Goal: Task Accomplishment & Management: Manage account settings

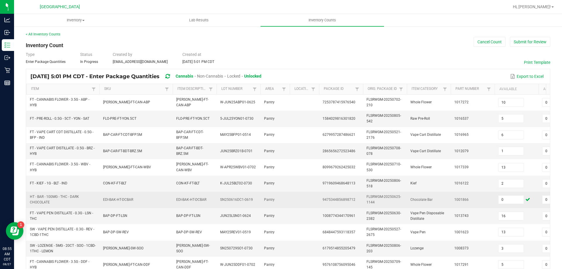
scroll to position [0, 85]
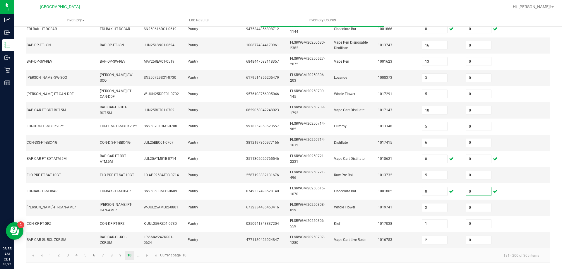
type input "0"
click at [538, 8] on span "Hi, [PERSON_NAME]!" at bounding box center [531, 6] width 38 height 5
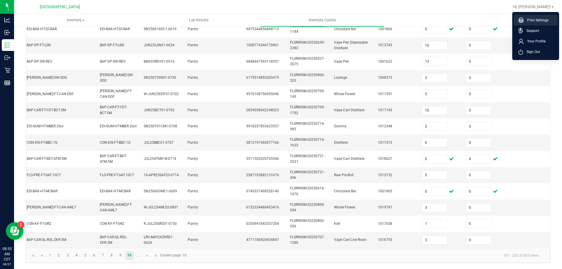
click at [537, 21] on span "Print Settings" at bounding box center [535, 20] width 25 height 6
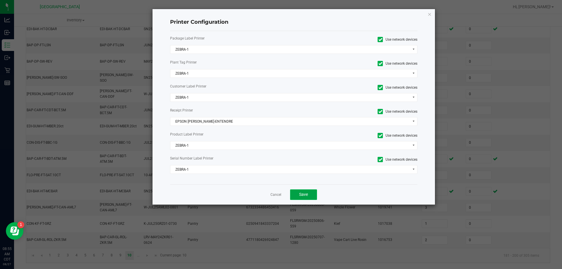
click at [309, 195] on button "Save" at bounding box center [303, 194] width 27 height 11
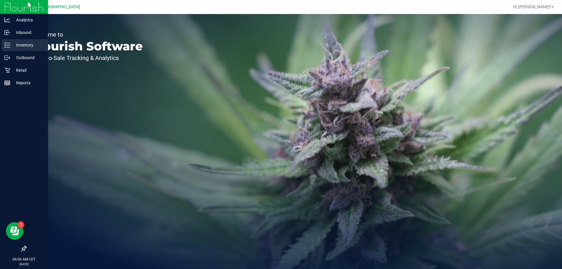
click at [17, 45] on p "Inventory" at bounding box center [27, 45] width 35 height 7
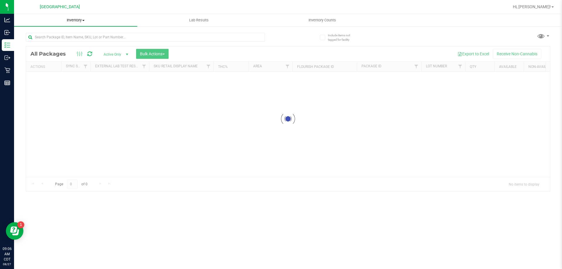
click at [73, 20] on div "Inventory All packages All inventory Waste log Create inventory Lab Results Inv…" at bounding box center [287, 141] width 547 height 255
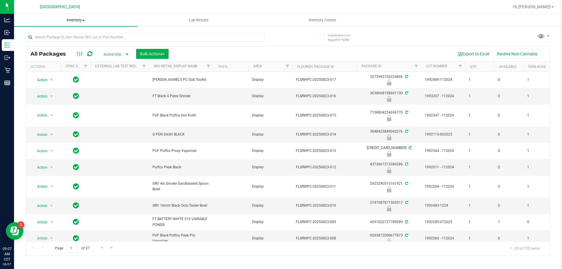
click at [71, 21] on span "Inventory" at bounding box center [75, 20] width 123 height 5
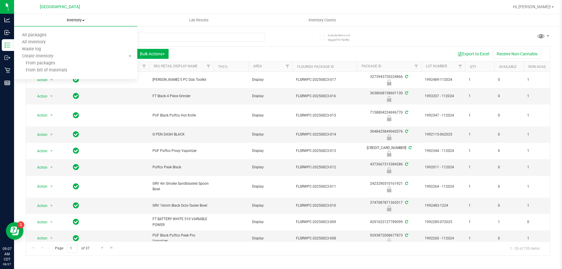
click at [78, 20] on span "Inventory" at bounding box center [75, 20] width 123 height 5
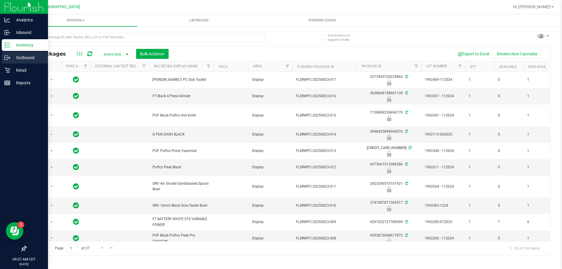
click at [11, 58] on p "Outbound" at bounding box center [27, 57] width 35 height 7
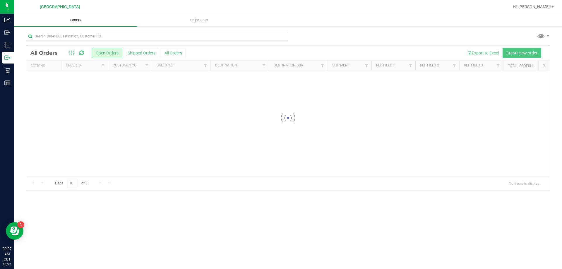
click at [75, 22] on span "Orders" at bounding box center [75, 20] width 27 height 5
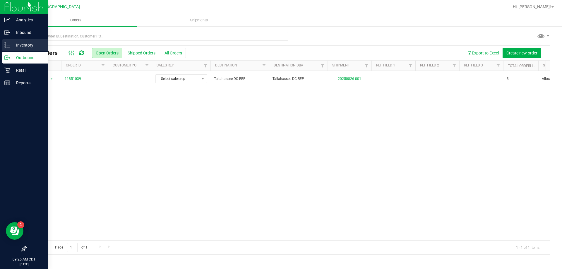
click at [14, 48] on p "Inventory" at bounding box center [27, 45] width 35 height 7
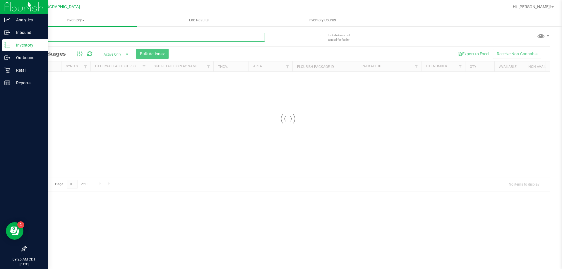
click at [94, 37] on input "text" at bounding box center [145, 37] width 239 height 9
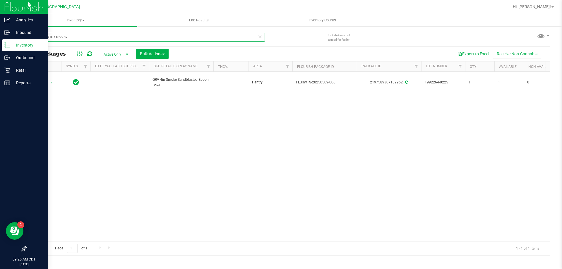
type input "2197589307189952"
click at [76, 39] on input "2197589307189952" at bounding box center [145, 37] width 239 height 9
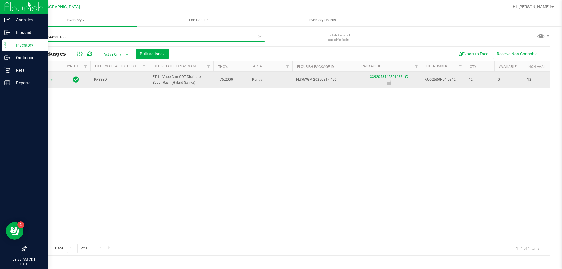
type input "3392058442801683"
click at [38, 84] on span "Action" at bounding box center [40, 80] width 16 height 8
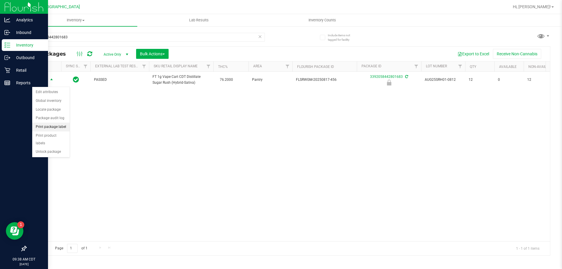
click at [58, 125] on li "Print package label" at bounding box center [50, 127] width 37 height 9
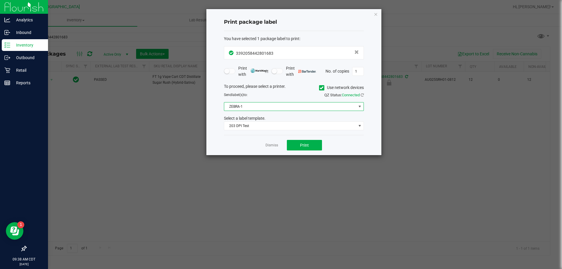
click at [245, 106] on span "ZEBRA-1" at bounding box center [290, 106] width 132 height 8
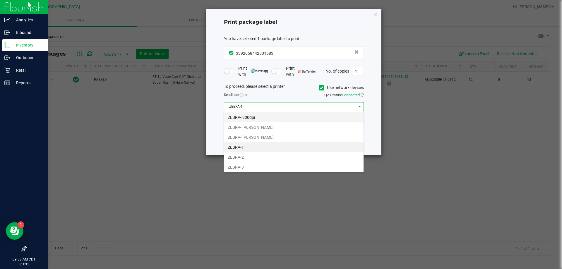
scroll to position [9, 140]
click at [184, 122] on ngb-modal-window "Print package label You have selected 1 package label to print : 33920584428016…" at bounding box center [283, 134] width 566 height 269
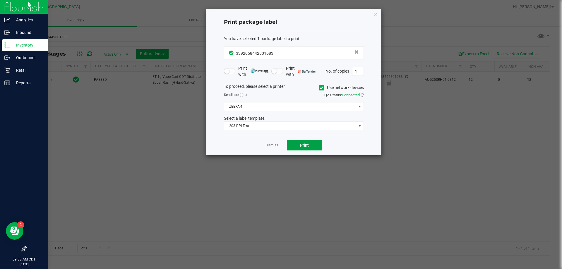
click at [311, 146] on button "Print" at bounding box center [304, 145] width 35 height 11
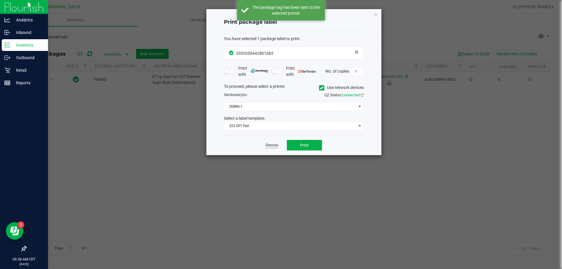
click at [274, 145] on link "Dismiss" at bounding box center [271, 145] width 13 height 5
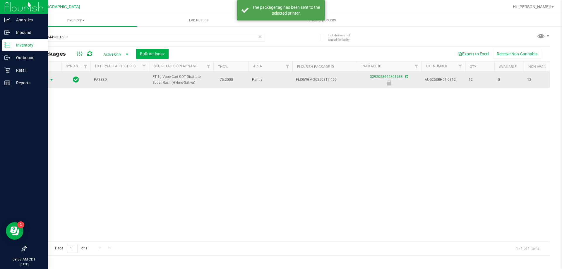
click at [45, 84] on span "Action" at bounding box center [40, 80] width 16 height 8
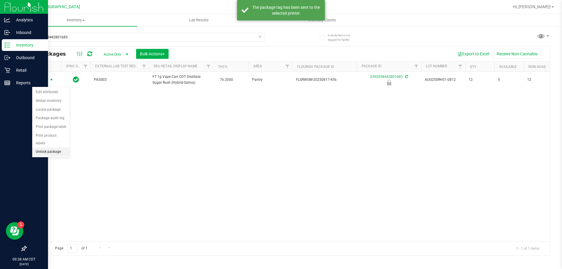
click at [60, 147] on li "Unlock package" at bounding box center [50, 151] width 37 height 9
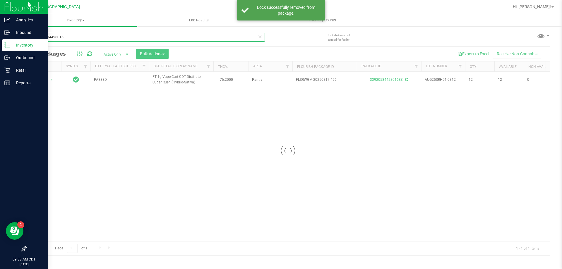
click at [82, 39] on input "3392058442801683" at bounding box center [145, 37] width 239 height 9
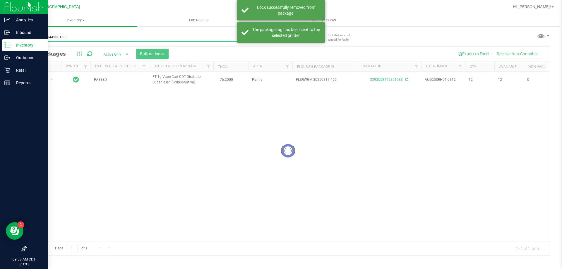
click at [82, 39] on input "3392058442801683" at bounding box center [145, 37] width 239 height 9
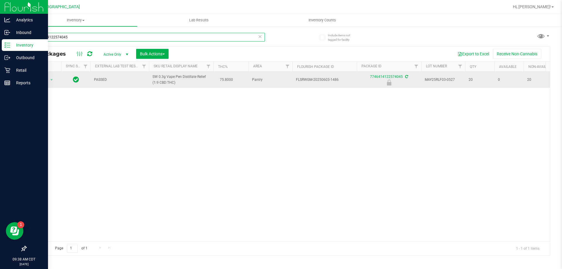
type input "7746414122574045"
click at [51, 82] on span "select" at bounding box center [51, 80] width 7 height 8
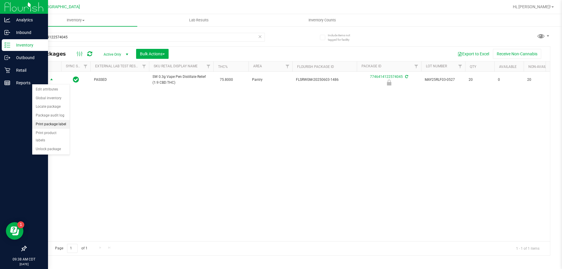
click at [60, 125] on li "Print package label" at bounding box center [50, 124] width 37 height 9
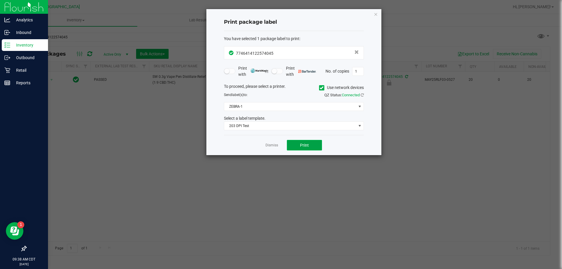
click at [308, 144] on span "Print" at bounding box center [304, 145] width 9 height 5
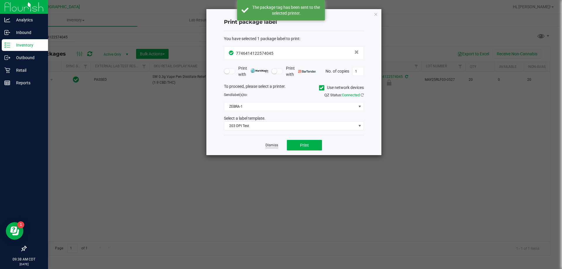
click at [277, 147] on link "Dismiss" at bounding box center [271, 145] width 13 height 5
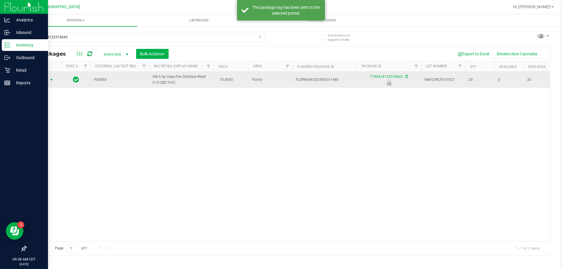
click at [46, 80] on span "Action" at bounding box center [40, 80] width 16 height 8
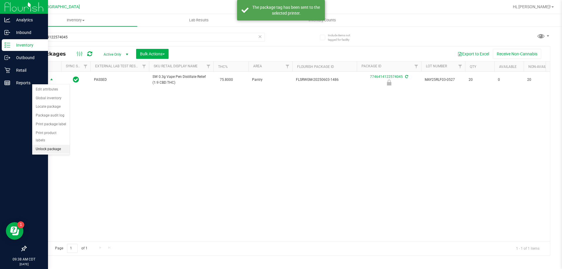
click at [37, 145] on li "Unlock package" at bounding box center [50, 149] width 37 height 9
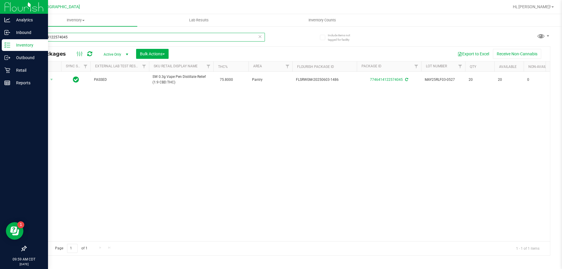
click at [169, 36] on input "7746414122574045" at bounding box center [145, 37] width 239 height 9
type input "7"
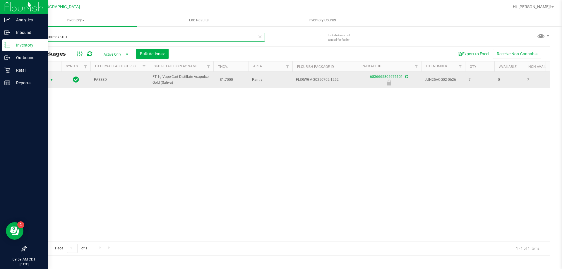
type input "6536665805675101"
click at [34, 81] on span "Action" at bounding box center [40, 80] width 16 height 8
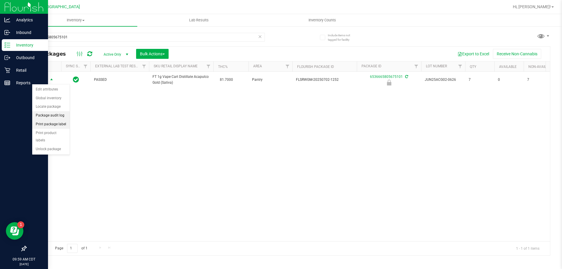
click at [54, 121] on li "Print package label" at bounding box center [50, 124] width 37 height 9
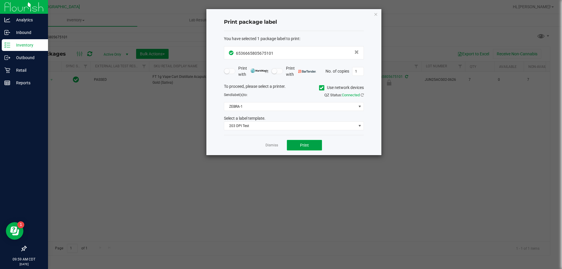
click at [307, 145] on span "Print" at bounding box center [304, 145] width 9 height 5
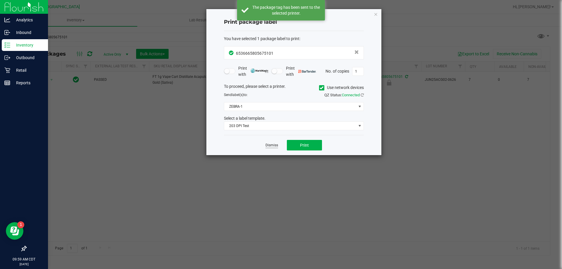
click at [275, 147] on link "Dismiss" at bounding box center [271, 145] width 13 height 5
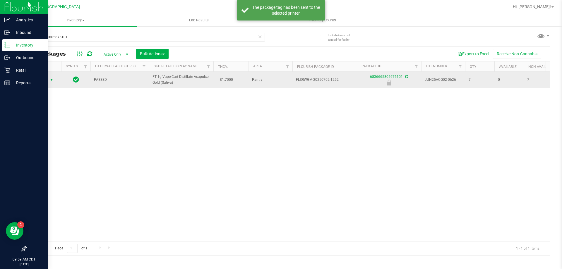
click at [39, 79] on span "Action" at bounding box center [40, 80] width 16 height 8
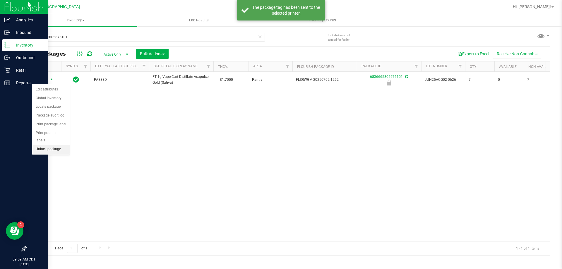
click at [63, 145] on li "Unlock package" at bounding box center [50, 149] width 37 height 9
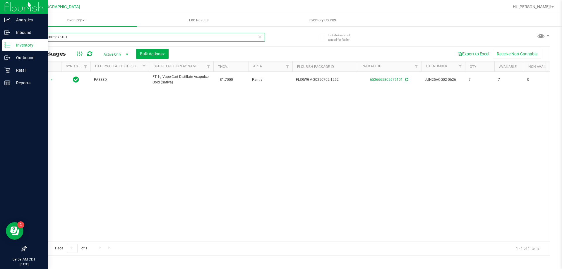
click at [120, 38] on input "6536665805675101" at bounding box center [145, 37] width 239 height 9
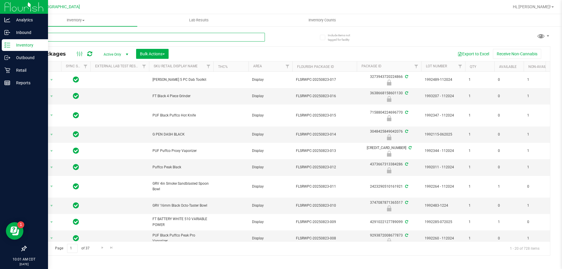
click at [124, 40] on input "text" at bounding box center [145, 37] width 239 height 9
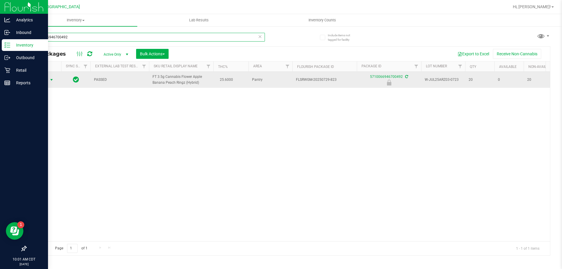
type input "5710066946700492"
click at [45, 80] on span "Action" at bounding box center [40, 80] width 16 height 8
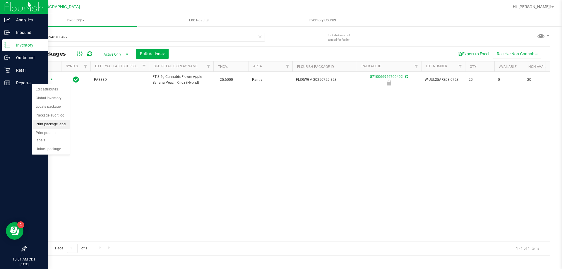
click at [53, 124] on li "Print package label" at bounding box center [50, 124] width 37 height 9
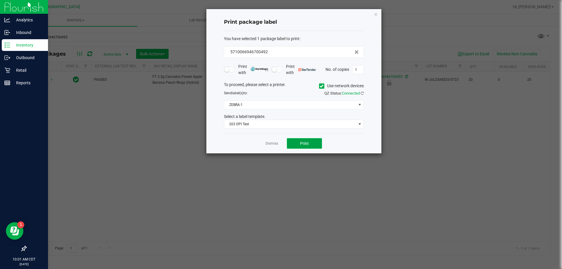
click at [311, 145] on button "Print" at bounding box center [304, 143] width 35 height 11
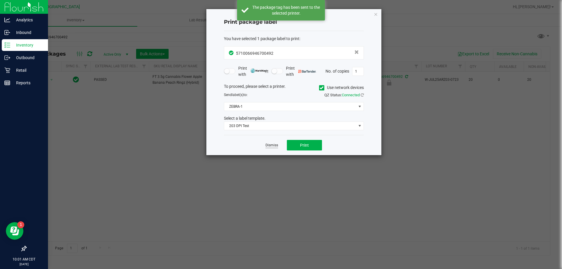
click at [274, 145] on link "Dismiss" at bounding box center [271, 145] width 13 height 5
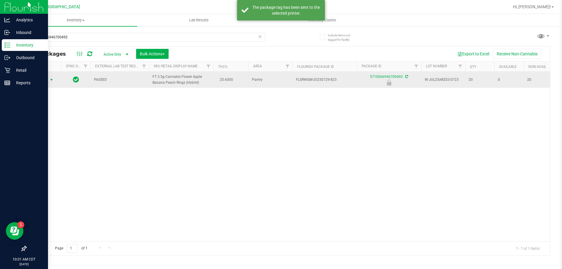
click at [42, 80] on span "Action" at bounding box center [40, 80] width 16 height 8
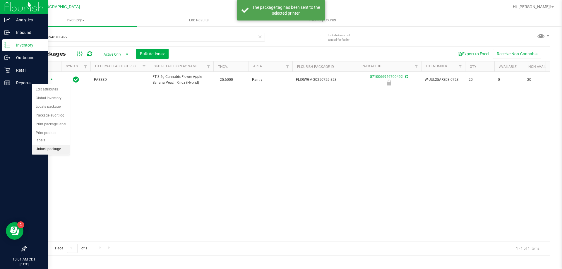
click at [48, 145] on li "Unlock package" at bounding box center [50, 149] width 37 height 9
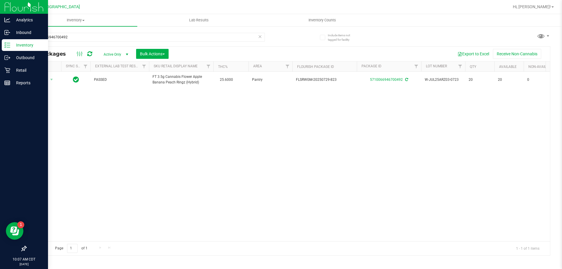
click at [95, 46] on div "All Packages Active Only Active Only Lab Samples Locked All External Internal B…" at bounding box center [288, 150] width 524 height 209
click at [94, 40] on input "5710066946700492" at bounding box center [145, 37] width 239 height 9
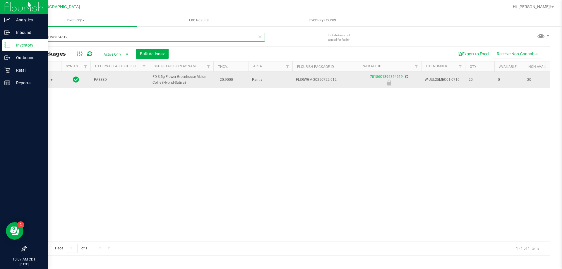
type input "7015601396854619"
click at [53, 82] on span "select" at bounding box center [51, 80] width 7 height 8
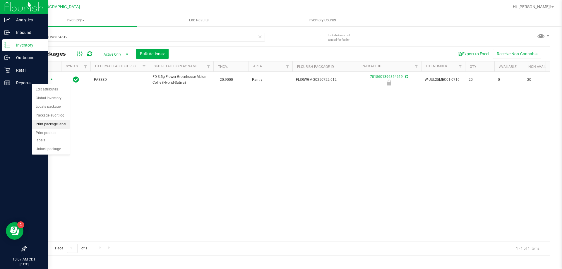
click at [62, 126] on li "Print package label" at bounding box center [50, 124] width 37 height 9
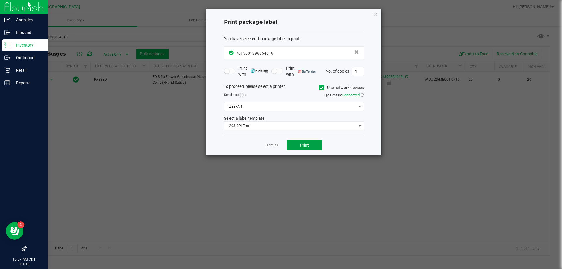
click at [314, 142] on button "Print" at bounding box center [304, 145] width 35 height 11
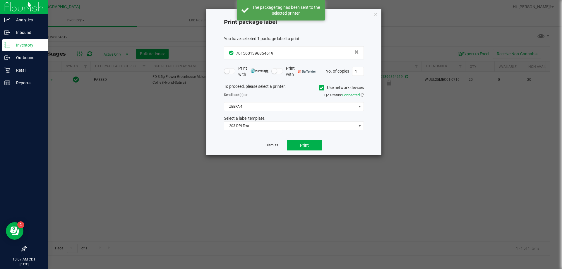
click at [268, 145] on link "Dismiss" at bounding box center [271, 145] width 13 height 5
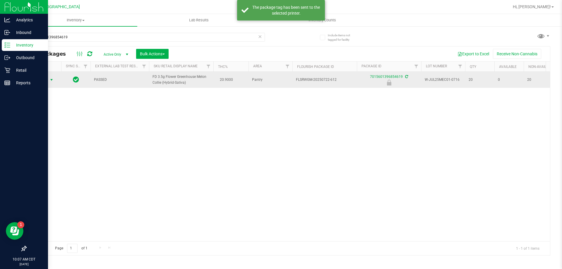
click at [44, 78] on span "Action" at bounding box center [40, 80] width 16 height 8
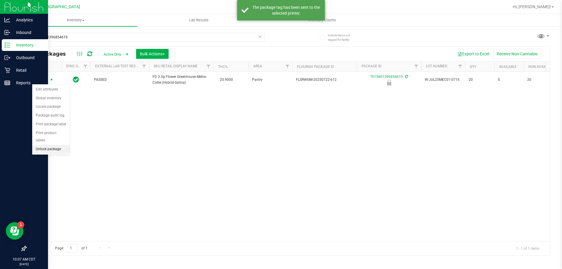
click at [55, 145] on li "Unlock package" at bounding box center [50, 149] width 37 height 9
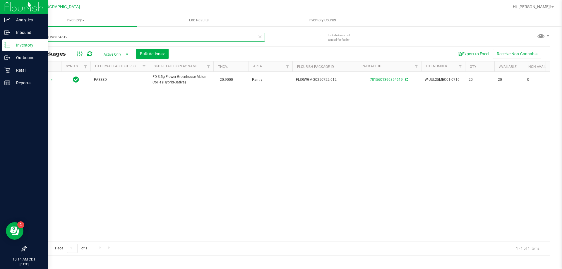
click at [223, 39] on input "7015601396854619" at bounding box center [145, 37] width 239 height 9
click at [222, 39] on input "7015601396854619" at bounding box center [145, 37] width 239 height 9
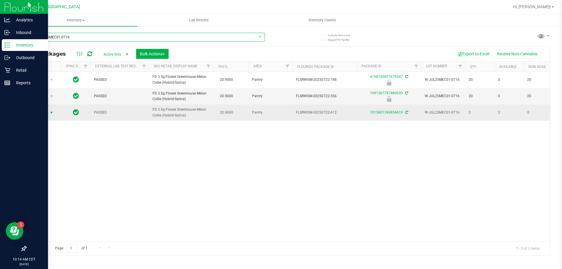
type input "W-JUL25MEC01-0716"
click at [47, 111] on span "Action" at bounding box center [40, 112] width 16 height 8
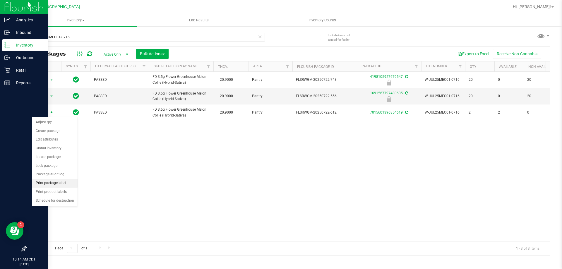
click at [63, 186] on li "Print package label" at bounding box center [54, 183] width 45 height 9
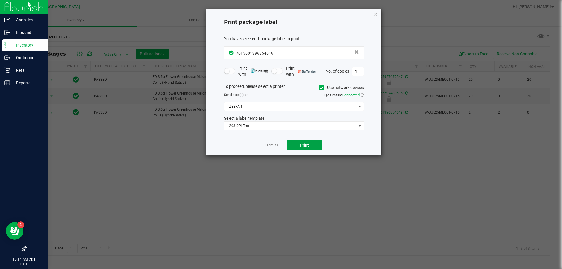
click at [300, 143] on span "Print" at bounding box center [304, 145] width 9 height 5
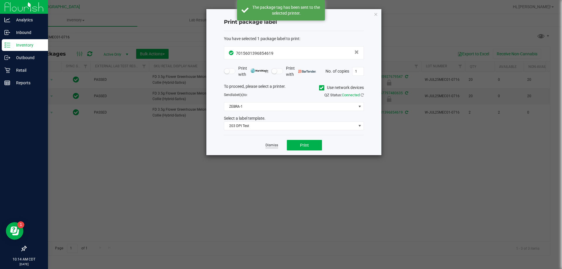
click at [270, 147] on link "Dismiss" at bounding box center [271, 145] width 13 height 5
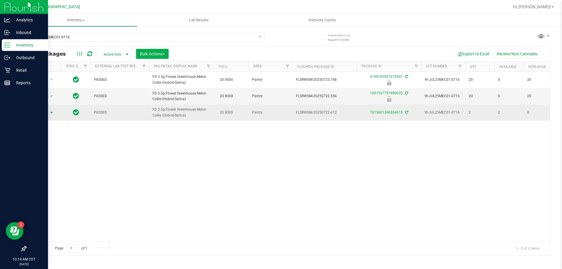
click at [39, 111] on span "Action" at bounding box center [40, 112] width 16 height 8
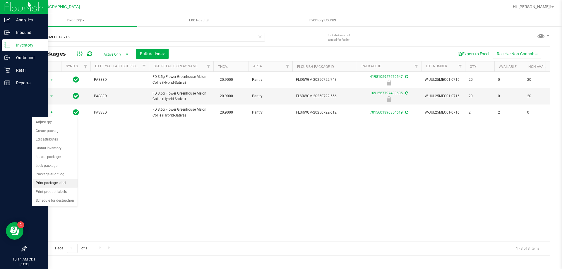
click at [70, 179] on li "Print package label" at bounding box center [54, 183] width 45 height 9
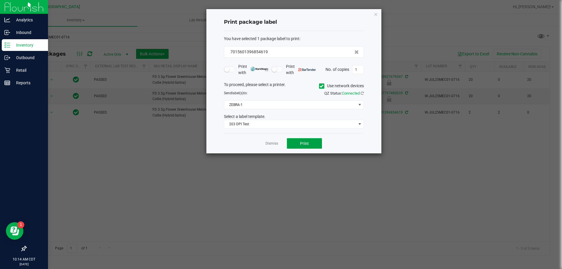
click at [302, 146] on span "Print" at bounding box center [304, 143] width 9 height 5
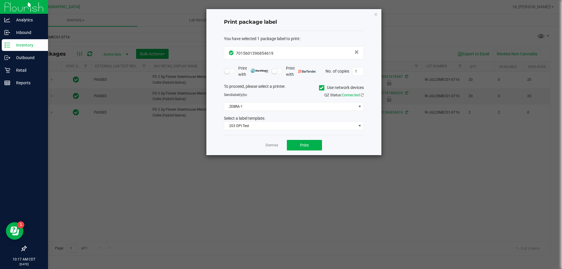
click at [279, 144] on div "Dismiss Print" at bounding box center [294, 145] width 140 height 20
click at [274, 145] on link "Dismiss" at bounding box center [271, 145] width 13 height 5
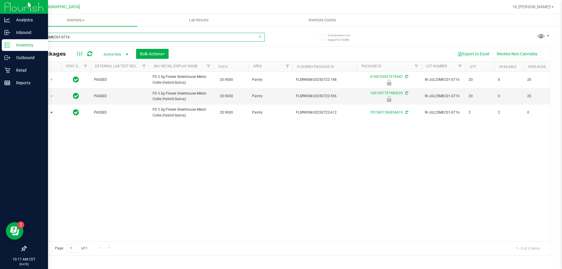
click at [216, 41] on input "W-JUL25MEC01-0716" at bounding box center [145, 37] width 239 height 9
click at [212, 38] on input "W-JUL25MEC01-0716" at bounding box center [145, 37] width 239 height 9
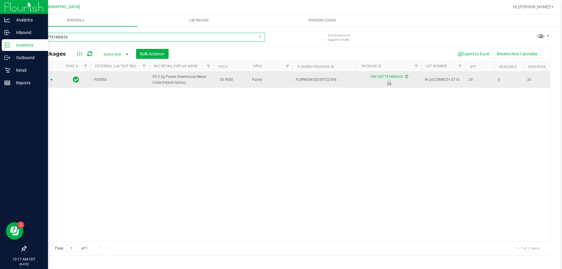
type input "1691567797480635"
click at [42, 82] on span "Action" at bounding box center [40, 80] width 16 height 8
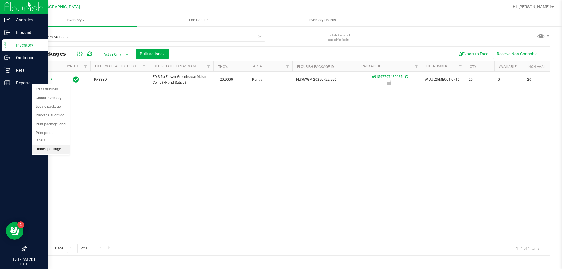
click at [59, 145] on li "Unlock package" at bounding box center [50, 149] width 37 height 9
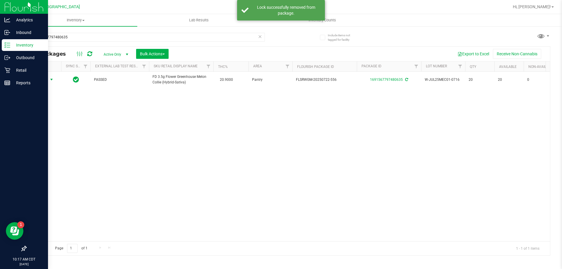
click at [48, 78] on span "select" at bounding box center [51, 79] width 7 height 8
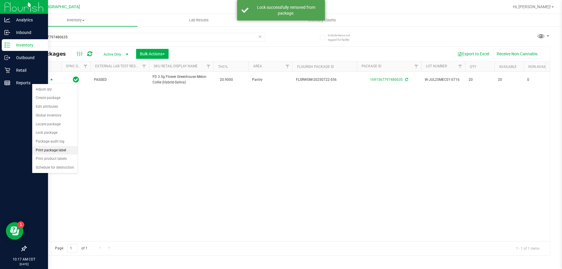
click at [53, 148] on li "Print package label" at bounding box center [54, 150] width 45 height 9
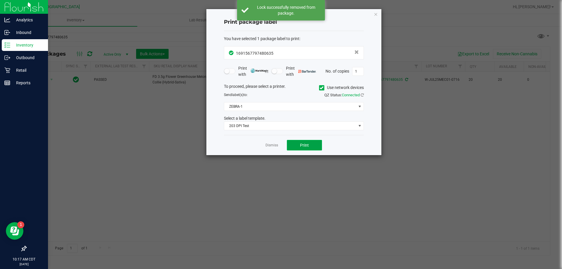
click at [319, 147] on button "Print" at bounding box center [304, 145] width 35 height 11
click at [273, 145] on link "Dismiss" at bounding box center [271, 145] width 13 height 5
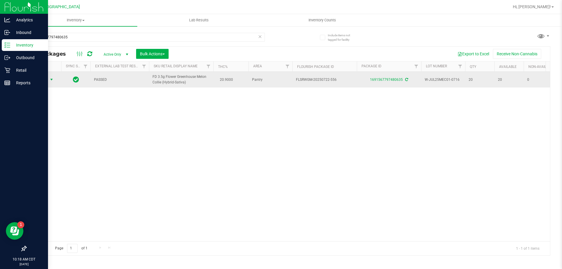
click at [42, 75] on span "Action" at bounding box center [40, 79] width 16 height 8
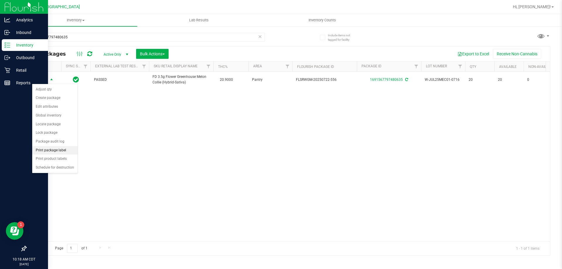
click at [59, 152] on li "Print package label" at bounding box center [54, 150] width 45 height 9
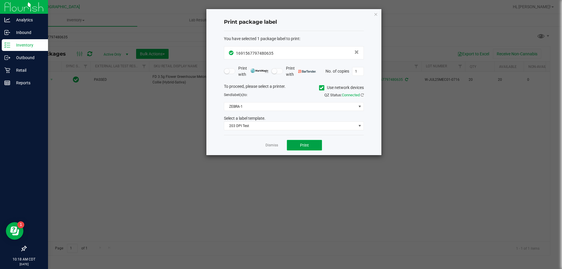
click at [313, 145] on button "Print" at bounding box center [304, 145] width 35 height 11
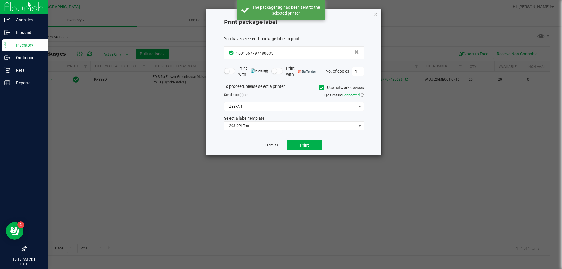
click at [271, 144] on link "Dismiss" at bounding box center [271, 145] width 13 height 5
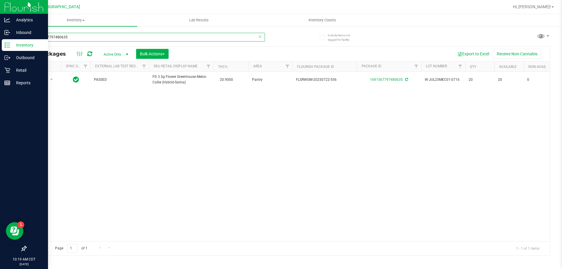
click at [95, 36] on input "1691567797480635" at bounding box center [145, 37] width 239 height 9
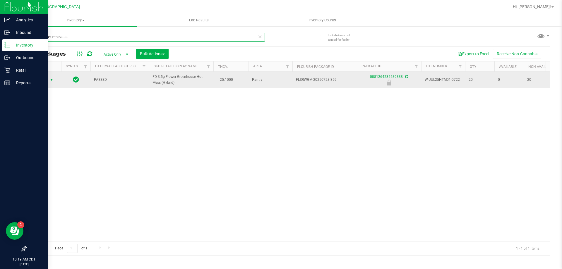
type input "0051264235589838"
click at [46, 82] on span "Action" at bounding box center [40, 80] width 16 height 8
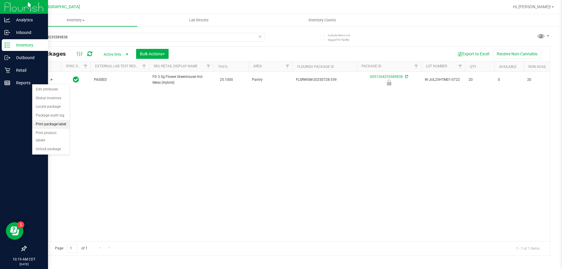
click at [54, 123] on li "Print package label" at bounding box center [50, 124] width 37 height 9
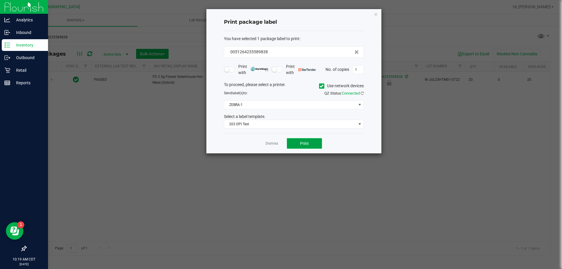
click at [305, 142] on span "Print" at bounding box center [304, 143] width 9 height 5
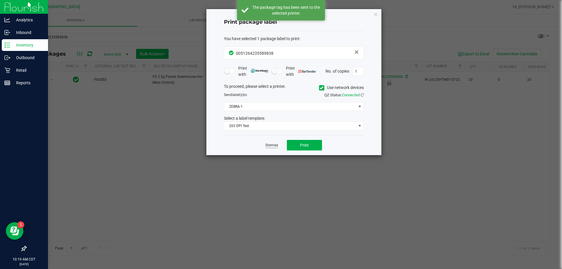
click at [273, 146] on link "Dismiss" at bounding box center [271, 145] width 13 height 5
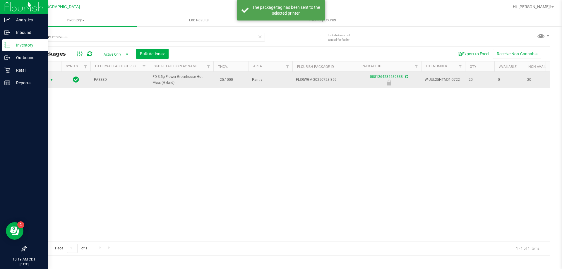
click at [47, 82] on span "Action" at bounding box center [40, 80] width 16 height 8
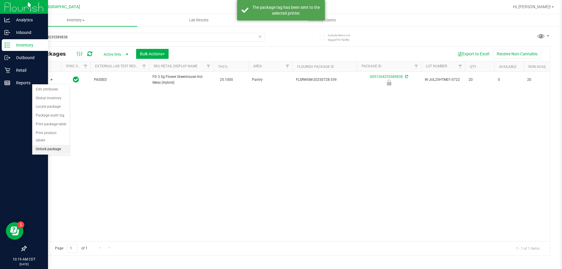
click at [62, 145] on li "Unlock package" at bounding box center [50, 149] width 37 height 9
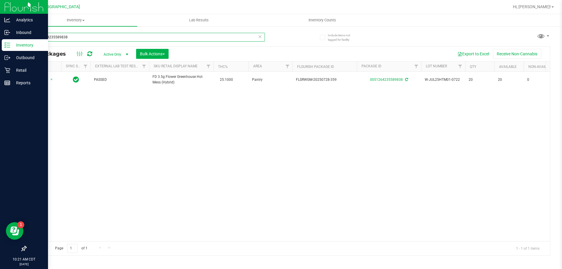
click at [166, 35] on input "0051264235589838" at bounding box center [145, 37] width 239 height 9
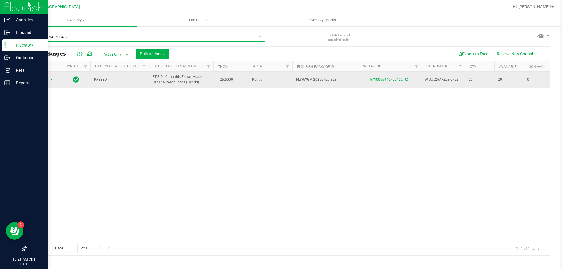
type input "5710066946700492"
click at [38, 82] on span "Action" at bounding box center [40, 79] width 16 height 8
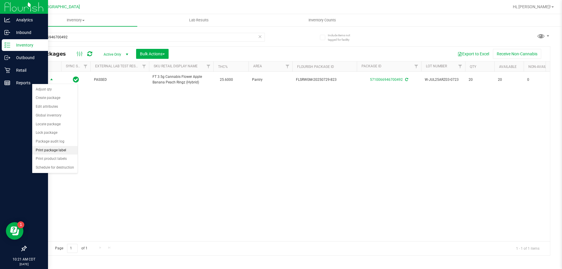
click at [68, 151] on li "Print package label" at bounding box center [54, 150] width 45 height 9
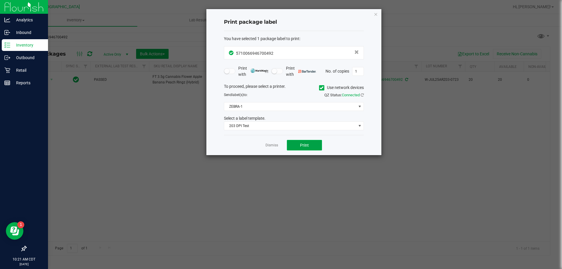
click at [304, 141] on button "Print" at bounding box center [304, 145] width 35 height 11
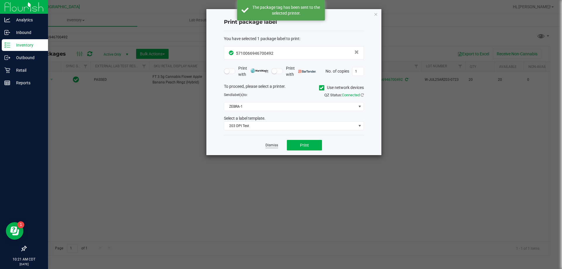
click at [275, 146] on link "Dismiss" at bounding box center [271, 145] width 13 height 5
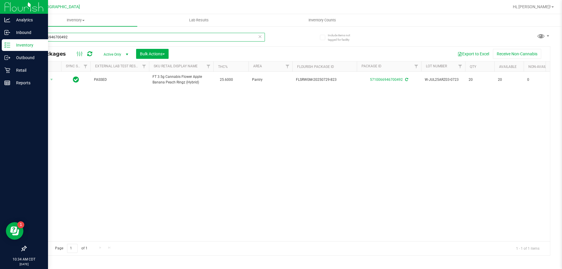
click at [210, 40] on input "5710066946700492" at bounding box center [145, 37] width 239 height 9
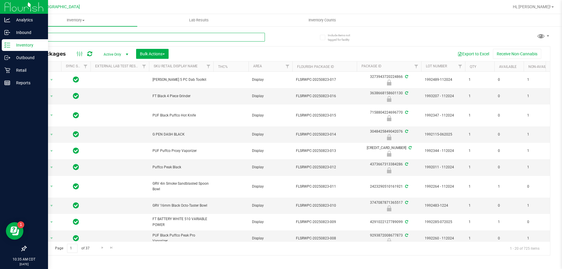
type input "abp"
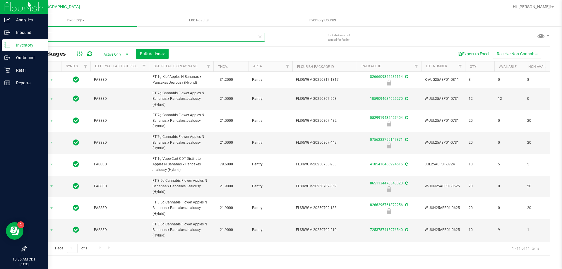
click at [165, 37] on input "abp" at bounding box center [145, 37] width 239 height 9
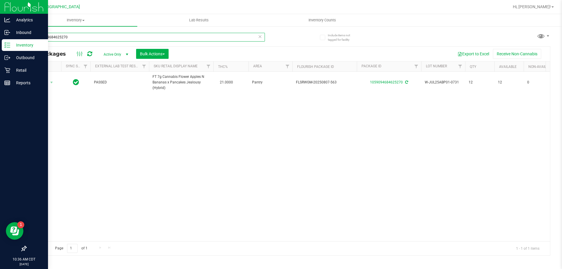
click at [164, 37] on input "1059094684625270" at bounding box center [145, 37] width 239 height 9
type input "1059094684625270"
click at [178, 39] on input "1059094684625270" at bounding box center [145, 37] width 239 height 9
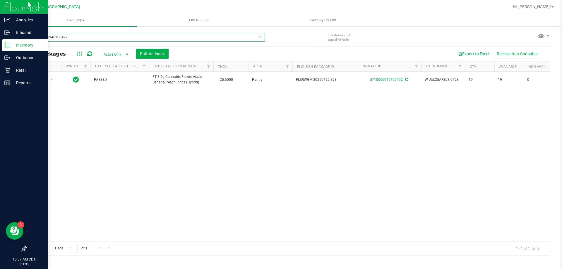
type input "5710066946700492"
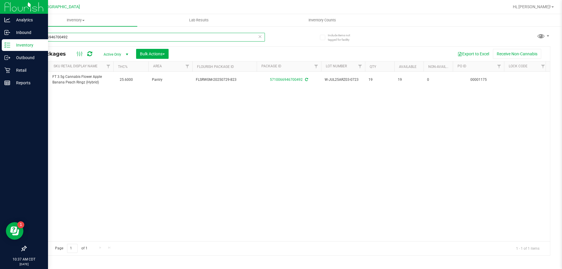
scroll to position [0, 156]
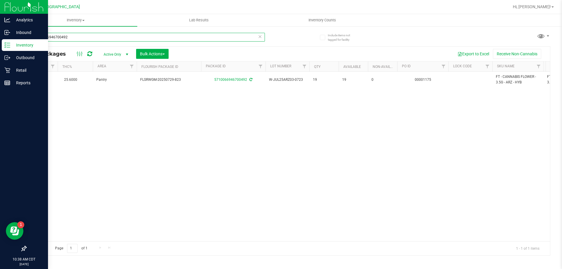
click at [136, 39] on input "5710066946700492" at bounding box center [145, 37] width 239 height 9
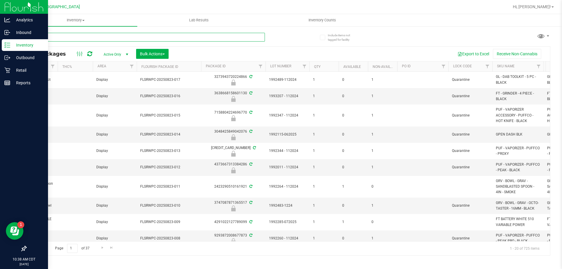
drag, startPoint x: 154, startPoint y: 42, endPoint x: 154, endPoint y: 37, distance: 5.3
paste input "W-JUL25ARZ03-0723"
type input "W-JUL25ARZ03-0723"
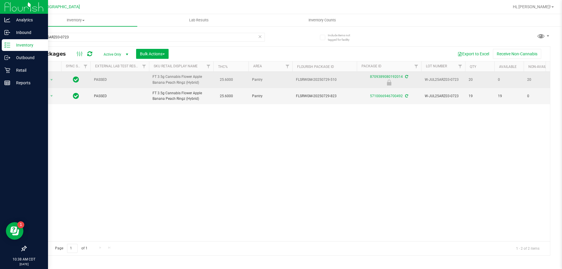
click at [37, 85] on td "Action Action Edit attributes Global inventory Locate package Package audit log…" at bounding box center [43, 80] width 35 height 16
click at [39, 82] on span "Action" at bounding box center [40, 80] width 16 height 8
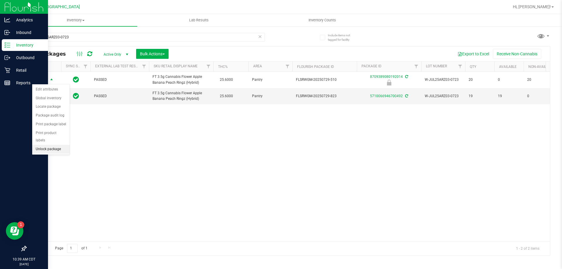
click at [54, 145] on li "Unlock package" at bounding box center [50, 149] width 37 height 9
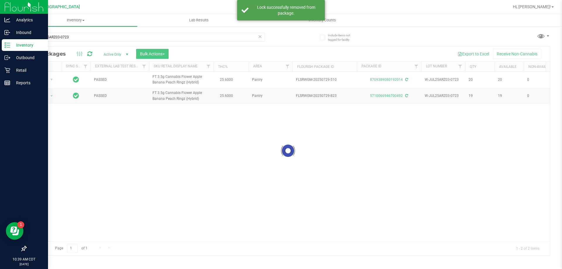
click at [38, 80] on div at bounding box center [287, 150] width 523 height 209
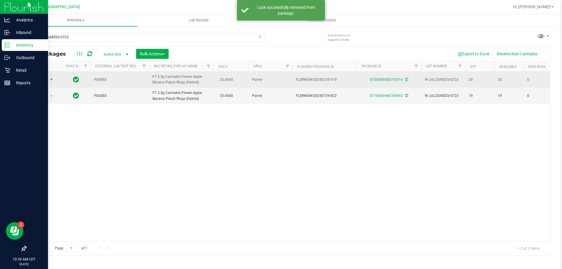
click at [40, 79] on span "Action" at bounding box center [40, 79] width 16 height 8
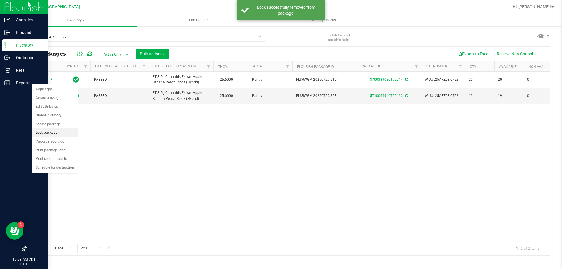
click at [48, 131] on li "Lock package" at bounding box center [54, 132] width 45 height 9
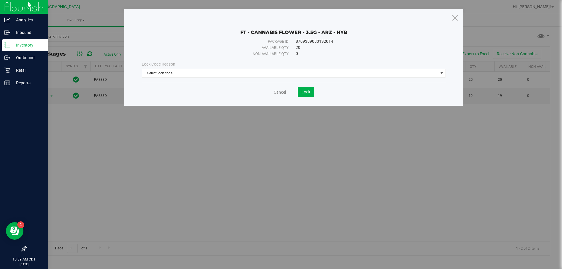
click at [206, 78] on div "Lock Code Reason Select lock code Select lock code Newly Received Administrativ…" at bounding box center [293, 69] width 313 height 25
click at [205, 73] on span "Select lock code" at bounding box center [290, 73] width 296 height 8
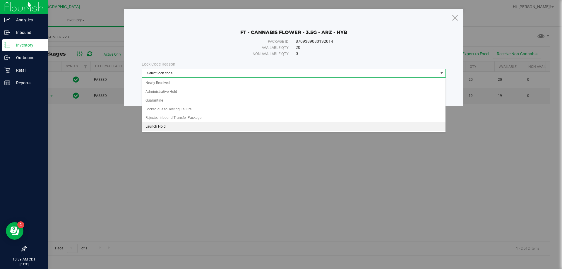
click at [158, 126] on li "Launch Hold" at bounding box center [293, 126] width 303 height 9
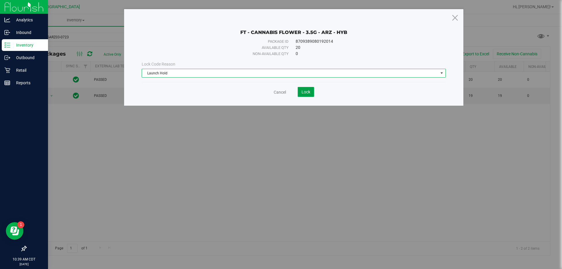
click at [302, 92] on span "Lock" at bounding box center [305, 91] width 9 height 5
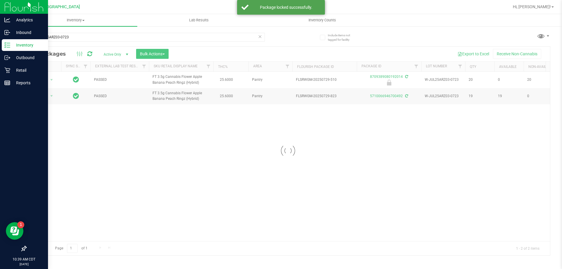
click at [45, 96] on div at bounding box center [287, 150] width 523 height 209
click at [45, 96] on span "Action" at bounding box center [40, 96] width 16 height 8
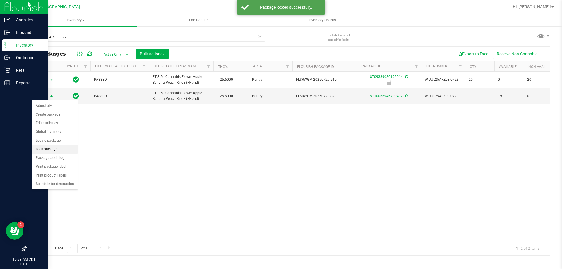
click at [46, 148] on li "Lock package" at bounding box center [54, 149] width 45 height 9
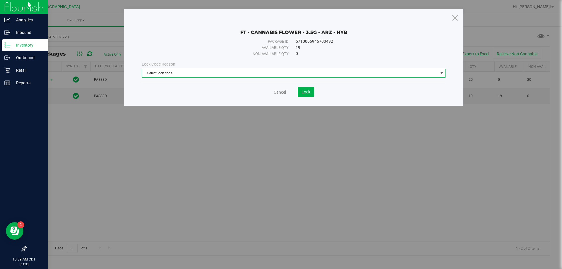
click at [292, 70] on span "Select lock code" at bounding box center [290, 73] width 296 height 8
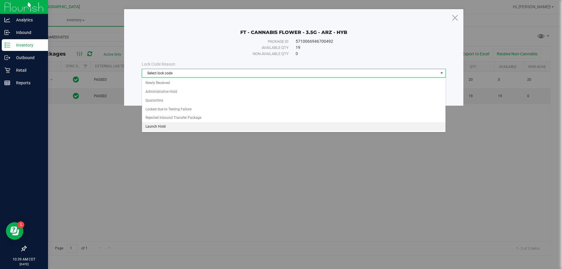
click at [164, 124] on li "Launch Hold" at bounding box center [293, 126] width 303 height 9
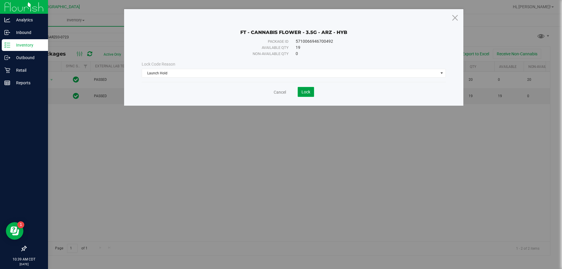
click at [312, 93] on button "Lock" at bounding box center [305, 92] width 16 height 10
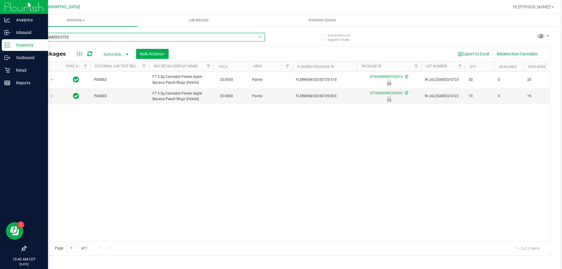
click at [185, 35] on input "W-JUL25ARZ03-0723" at bounding box center [145, 37] width 239 height 9
type input "lb"
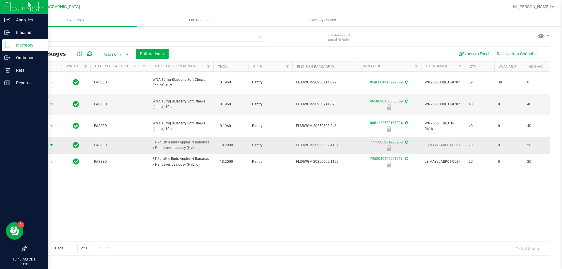
click at [38, 141] on span "Action" at bounding box center [40, 145] width 16 height 8
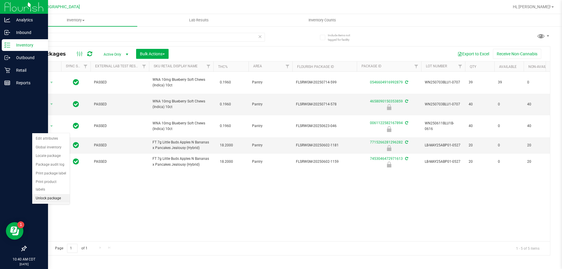
click at [49, 194] on li "Unlock package" at bounding box center [50, 198] width 37 height 9
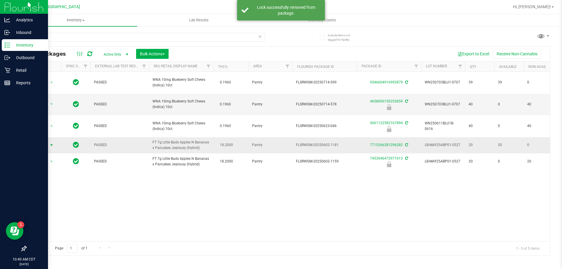
click at [44, 141] on span "Action" at bounding box center [40, 145] width 16 height 8
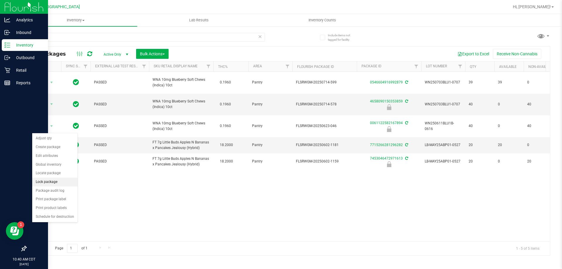
click at [52, 181] on li "Lock package" at bounding box center [54, 182] width 45 height 9
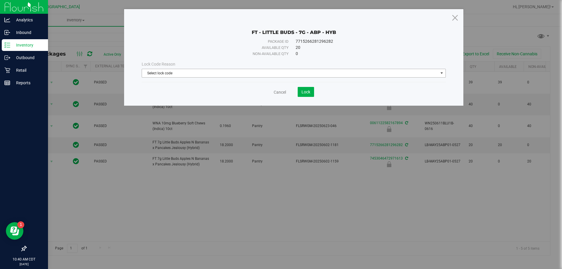
click at [208, 75] on span "Select lock code" at bounding box center [290, 73] width 296 height 8
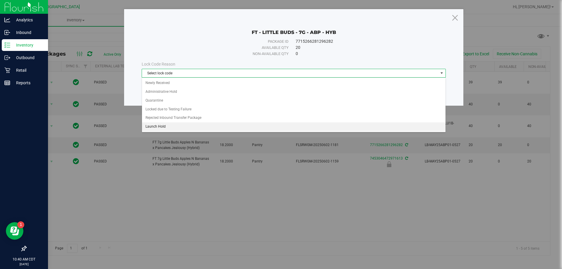
click at [163, 127] on li "Launch Hold" at bounding box center [293, 126] width 303 height 9
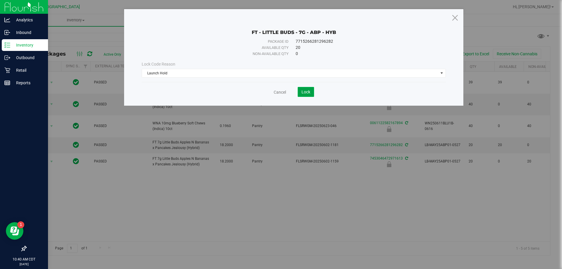
click at [306, 94] on span "Lock" at bounding box center [305, 91] width 9 height 5
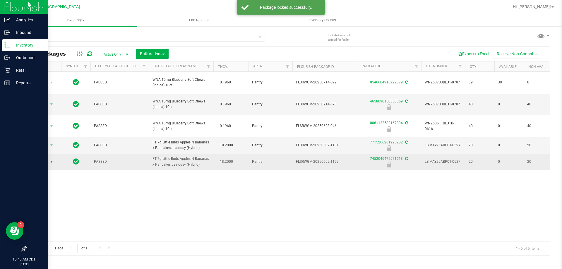
click at [45, 158] on span "Action" at bounding box center [40, 162] width 16 height 8
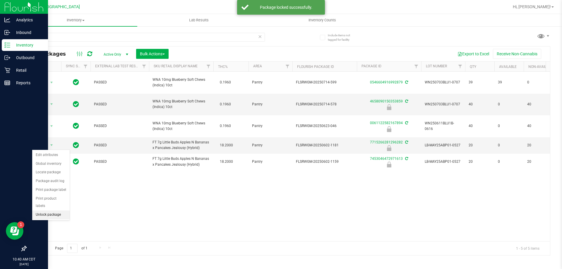
click at [54, 210] on li "Unlock package" at bounding box center [50, 214] width 37 height 9
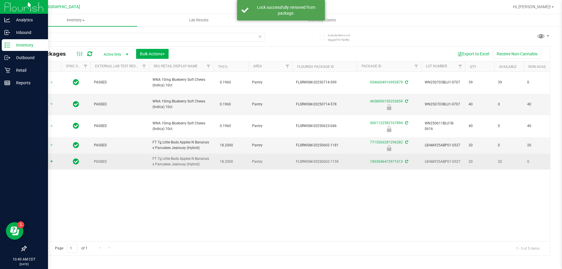
click at [47, 157] on span "Action" at bounding box center [40, 161] width 16 height 8
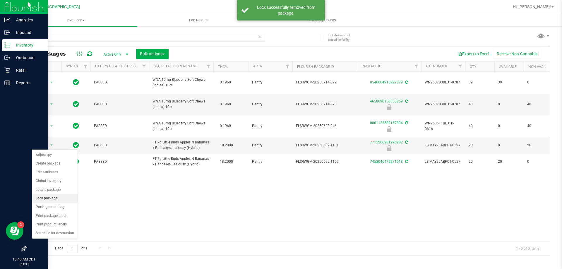
click at [48, 196] on li "Lock package" at bounding box center [54, 198] width 45 height 9
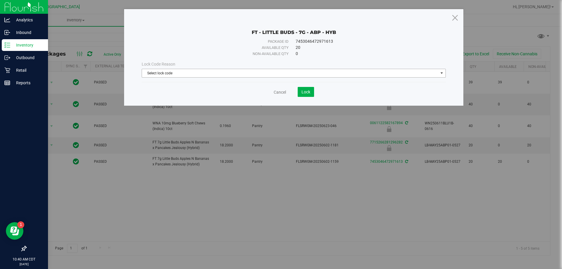
click at [265, 69] on span "Select lock code" at bounding box center [290, 73] width 296 height 8
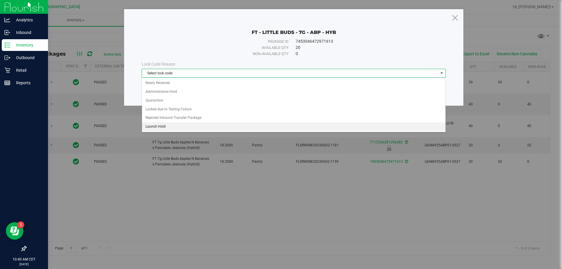
click at [156, 128] on li "Launch Hold" at bounding box center [293, 126] width 303 height 9
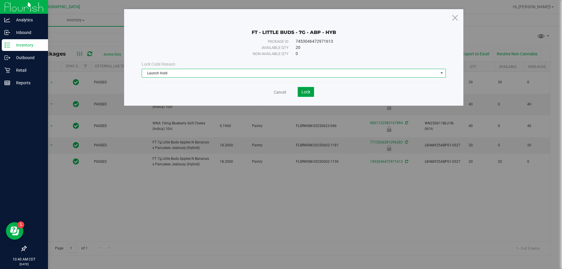
click at [303, 93] on span "Lock" at bounding box center [305, 91] width 9 height 5
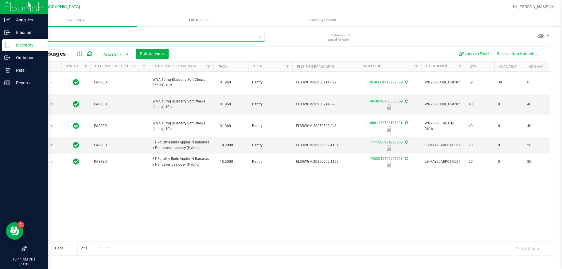
click at [131, 37] on input "lb" at bounding box center [145, 37] width 239 height 9
drag, startPoint x: 131, startPoint y: 37, endPoint x: 85, endPoint y: 36, distance: 46.2
click at [85, 36] on input "lb" at bounding box center [145, 37] width 239 height 9
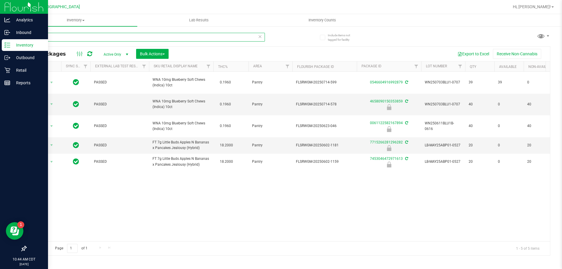
paste input "W-JUL25ARZ01-0721"
type input "W-JUL25ARZ01-0721"
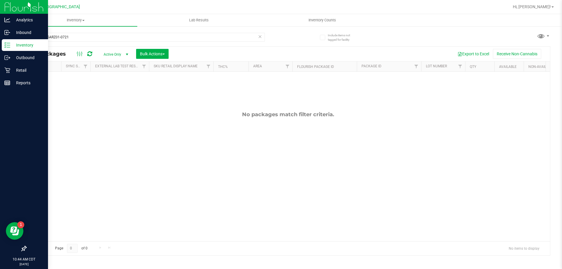
click at [113, 54] on span "Active Only" at bounding box center [115, 54] width 32 height 8
click at [112, 91] on li "All" at bounding box center [115, 89] width 32 height 9
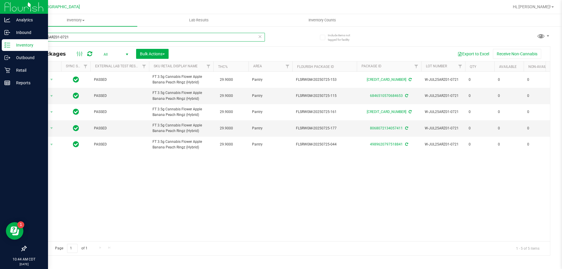
click at [203, 36] on input "W-JUL25ARZ01-0721" at bounding box center [145, 37] width 239 height 9
type input "W"
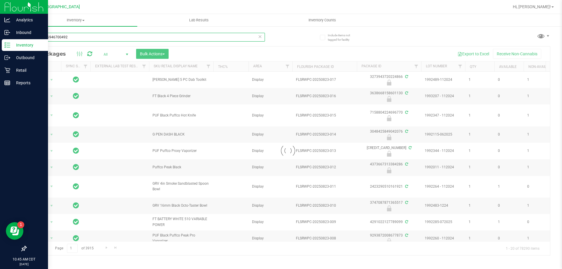
type input "5710066946700492"
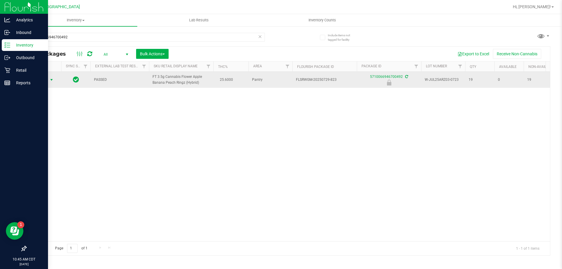
click at [43, 80] on span "Action" at bounding box center [40, 80] width 16 height 8
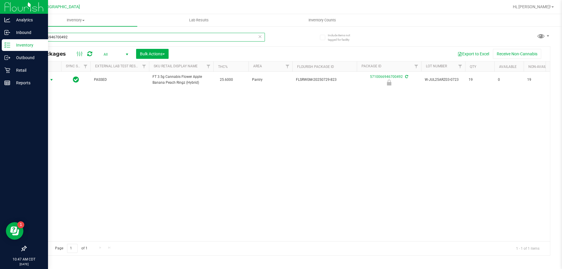
click at [171, 38] on input "5710066946700492" at bounding box center [145, 37] width 239 height 9
type input "lb"
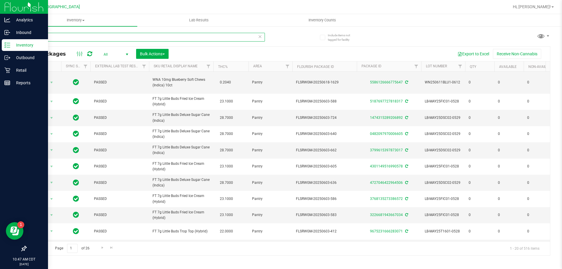
scroll to position [159, 0]
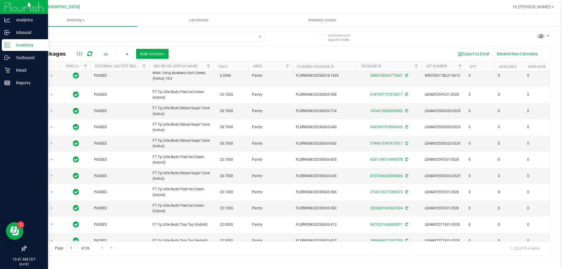
click at [111, 54] on span "All" at bounding box center [115, 54] width 32 height 8
click at [115, 63] on li "Active Only" at bounding box center [115, 63] width 32 height 9
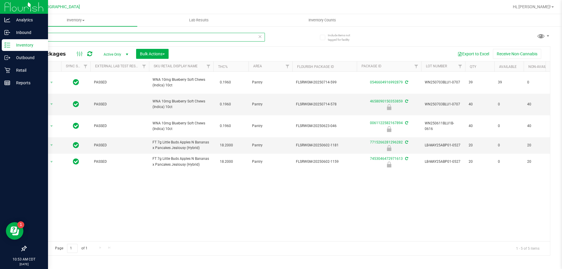
click at [200, 35] on input "lb" at bounding box center [145, 37] width 239 height 9
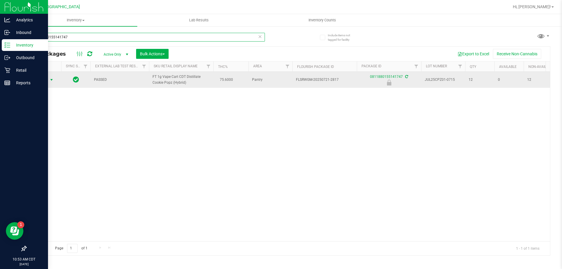
type input "0811880155141747"
click at [36, 77] on span "Action" at bounding box center [40, 80] width 16 height 8
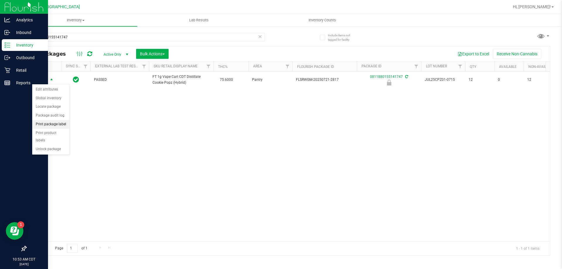
click at [61, 125] on li "Print package label" at bounding box center [50, 124] width 37 height 9
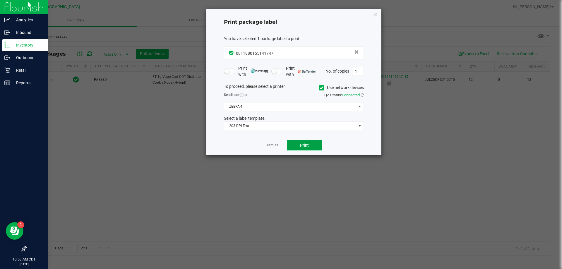
click at [301, 144] on span "Print" at bounding box center [304, 145] width 9 height 5
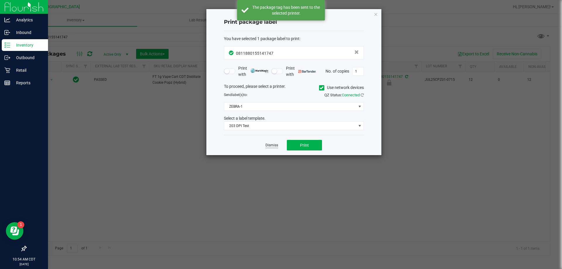
click at [274, 145] on link "Dismiss" at bounding box center [271, 145] width 13 height 5
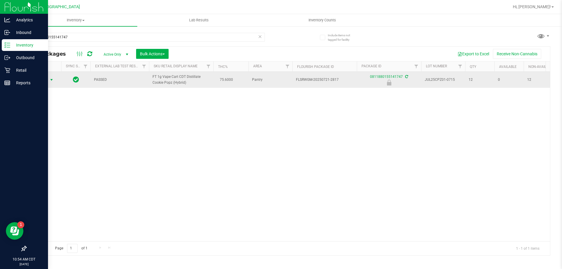
click at [46, 81] on span "Action" at bounding box center [40, 80] width 16 height 8
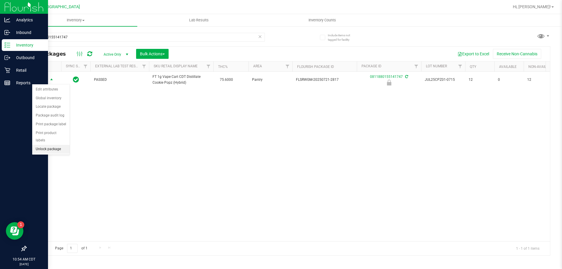
click at [45, 145] on li "Unlock package" at bounding box center [50, 149] width 37 height 9
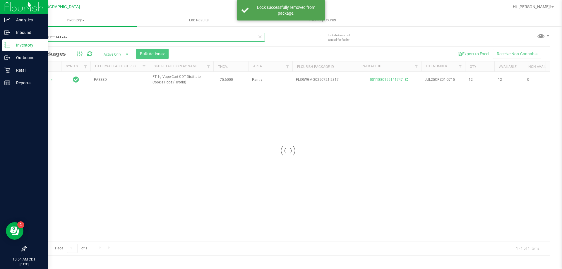
click at [175, 39] on input "0811880155141747" at bounding box center [145, 37] width 239 height 9
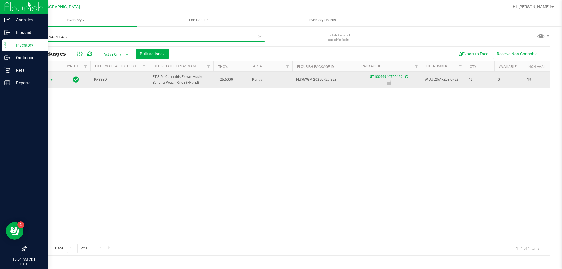
type input "5710066946700492"
click at [48, 80] on span "select" at bounding box center [51, 80] width 7 height 8
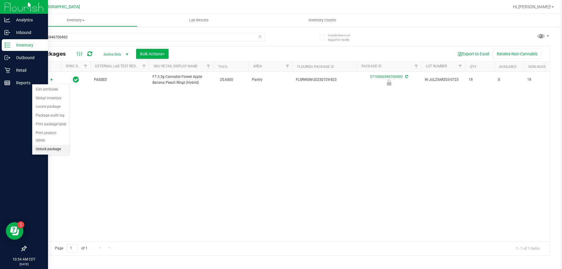
click at [65, 145] on li "Unlock package" at bounding box center [50, 149] width 37 height 9
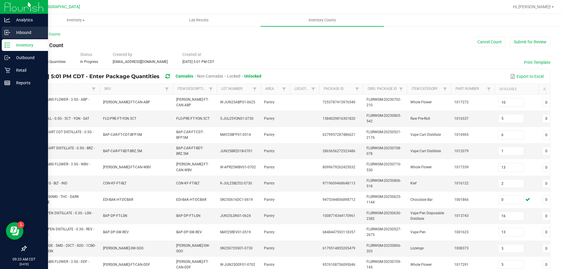
scroll to position [0, 85]
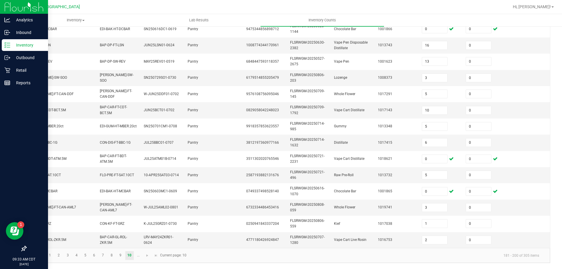
click at [27, 44] on p "Inventory" at bounding box center [27, 45] width 35 height 7
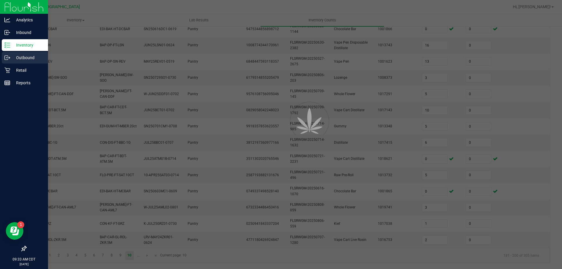
click at [27, 61] on div "Outbound" at bounding box center [25, 58] width 46 height 12
click at [23, 75] on div "Retail" at bounding box center [25, 70] width 46 height 12
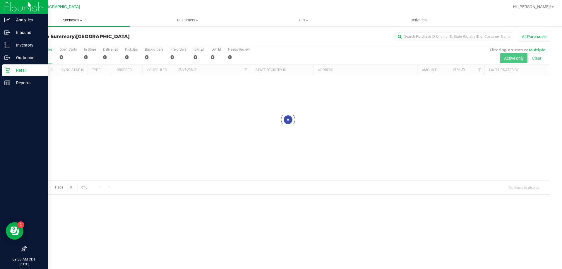
click at [72, 20] on span "Purchases" at bounding box center [72, 20] width 116 height 5
click at [46, 43] on span "Fulfillment" at bounding box center [32, 42] width 36 height 5
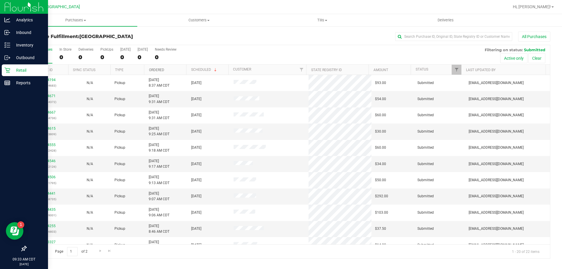
click at [154, 68] on link "Ordered" at bounding box center [156, 70] width 15 height 4
click at [63, 22] on span "Purchases" at bounding box center [75, 20] width 123 height 5
click at [43, 42] on span "Fulfillment" at bounding box center [32, 42] width 36 height 5
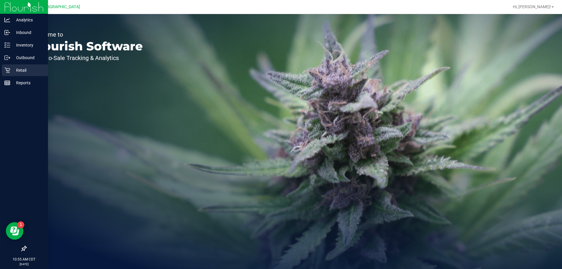
click at [20, 69] on p "Retail" at bounding box center [27, 70] width 35 height 7
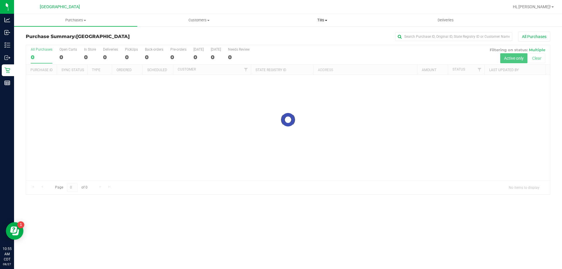
click at [316, 18] on span "Tills" at bounding box center [322, 20] width 123 height 5
click at [289, 35] on span "Manage tills" at bounding box center [279, 35] width 39 height 5
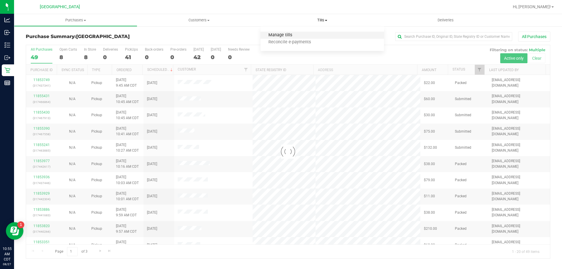
click at [284, 35] on span "Manage tills" at bounding box center [279, 35] width 39 height 5
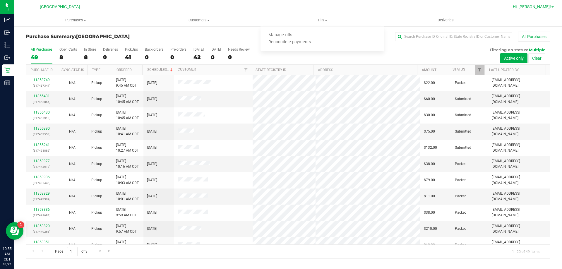
click at [543, 8] on span "Hi, [PERSON_NAME]!" at bounding box center [531, 6] width 38 height 5
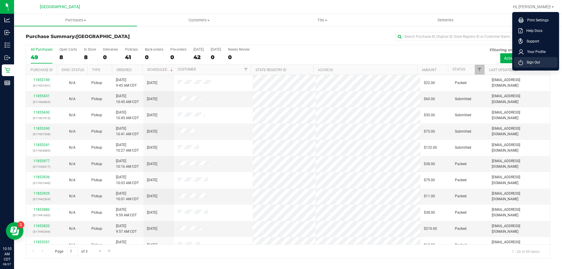
click at [538, 61] on span "Sign Out" at bounding box center [531, 62] width 17 height 6
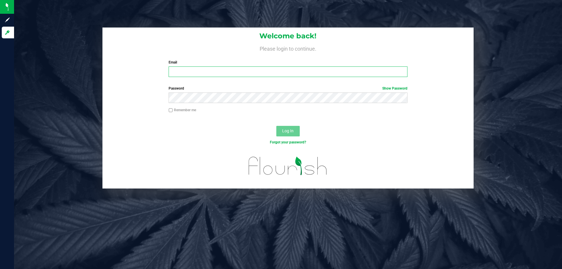
click at [285, 76] on input "Email" at bounding box center [287, 71] width 238 height 11
type input "cfulton@liveparallel.com"
click at [276, 126] on button "Log In" at bounding box center [287, 131] width 23 height 11
